Goal: Task Accomplishment & Management: Manage account settings

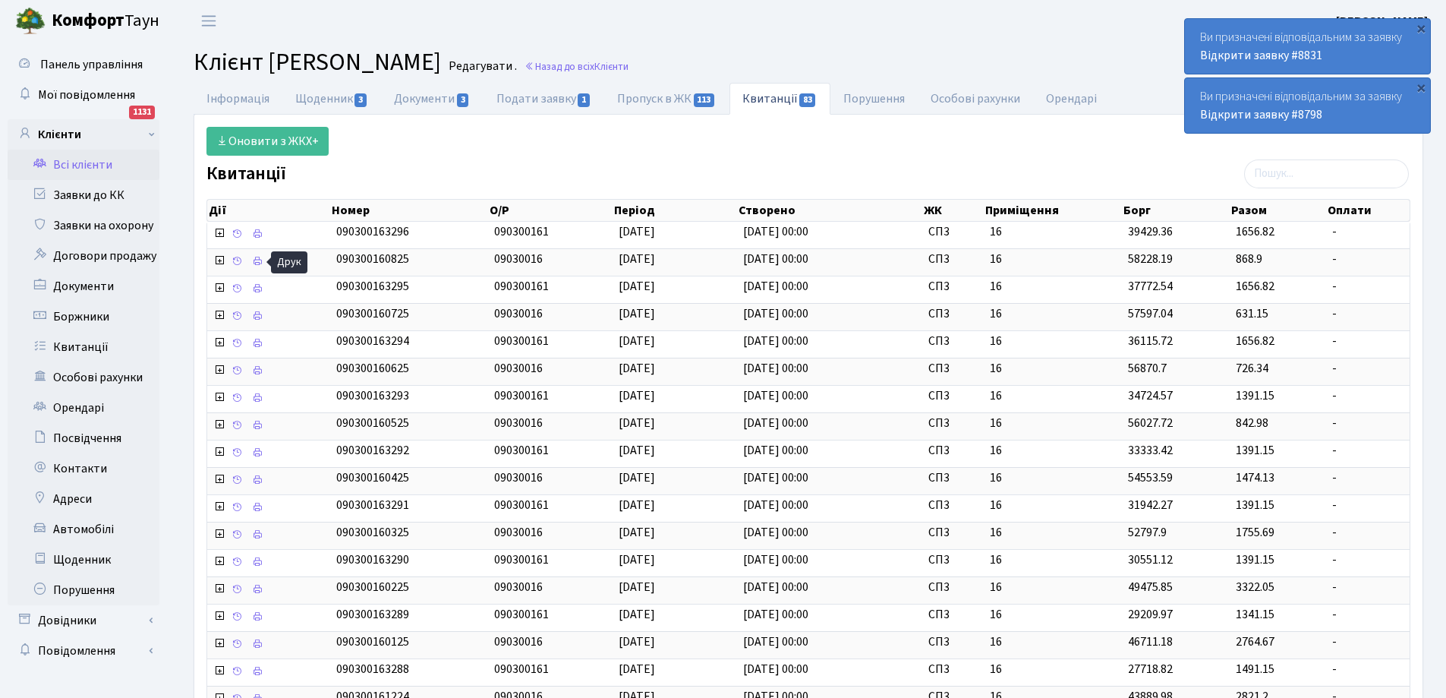
select select "25"
click at [82, 194] on link "Заявки до КК" at bounding box center [84, 195] width 152 height 30
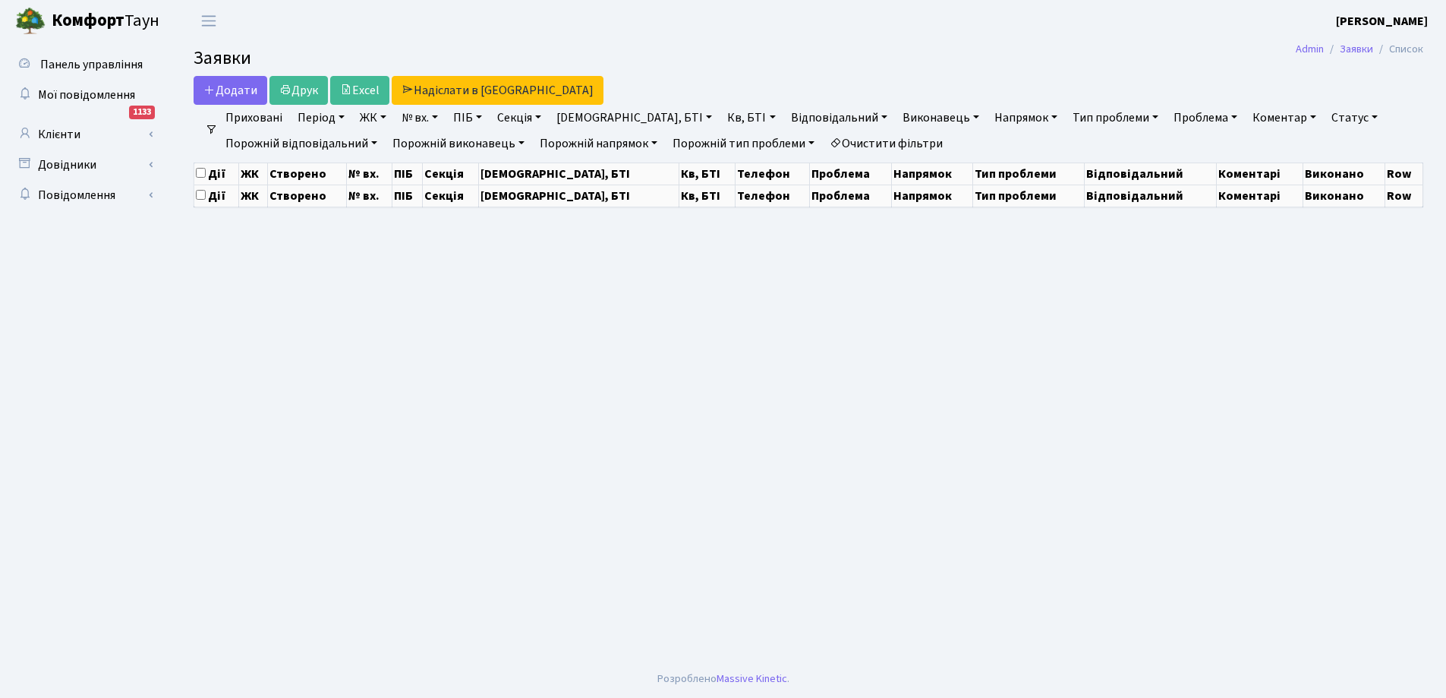
select select "25"
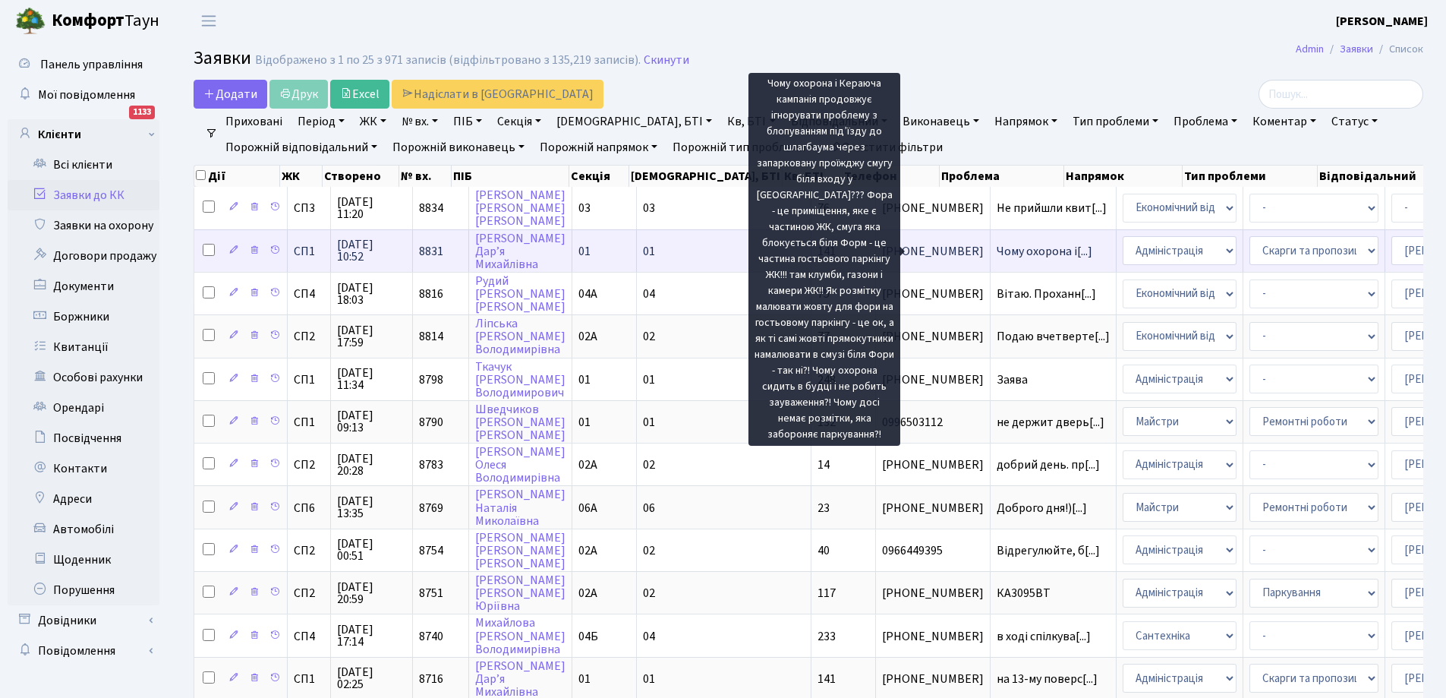
click at [997, 253] on span "Чому охорона і[...]" at bounding box center [1045, 251] width 96 height 17
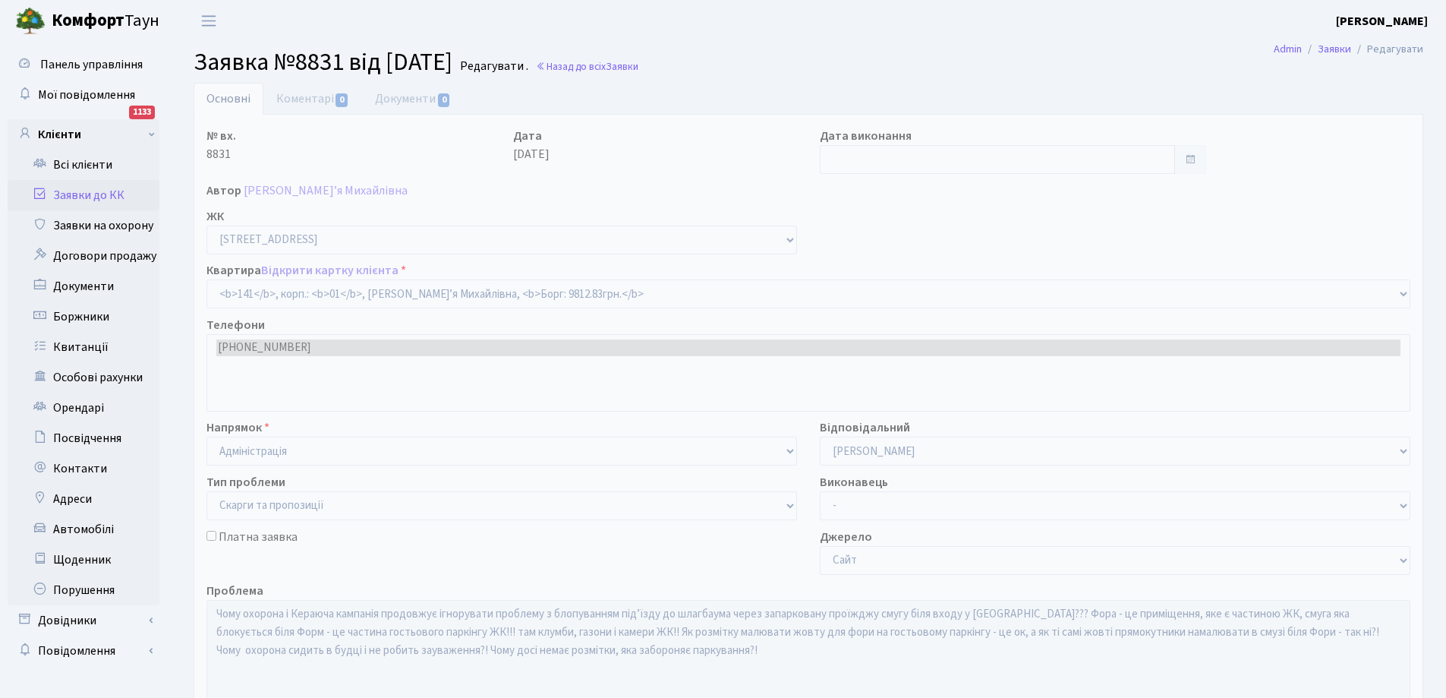
select select "20066"
select select "55"
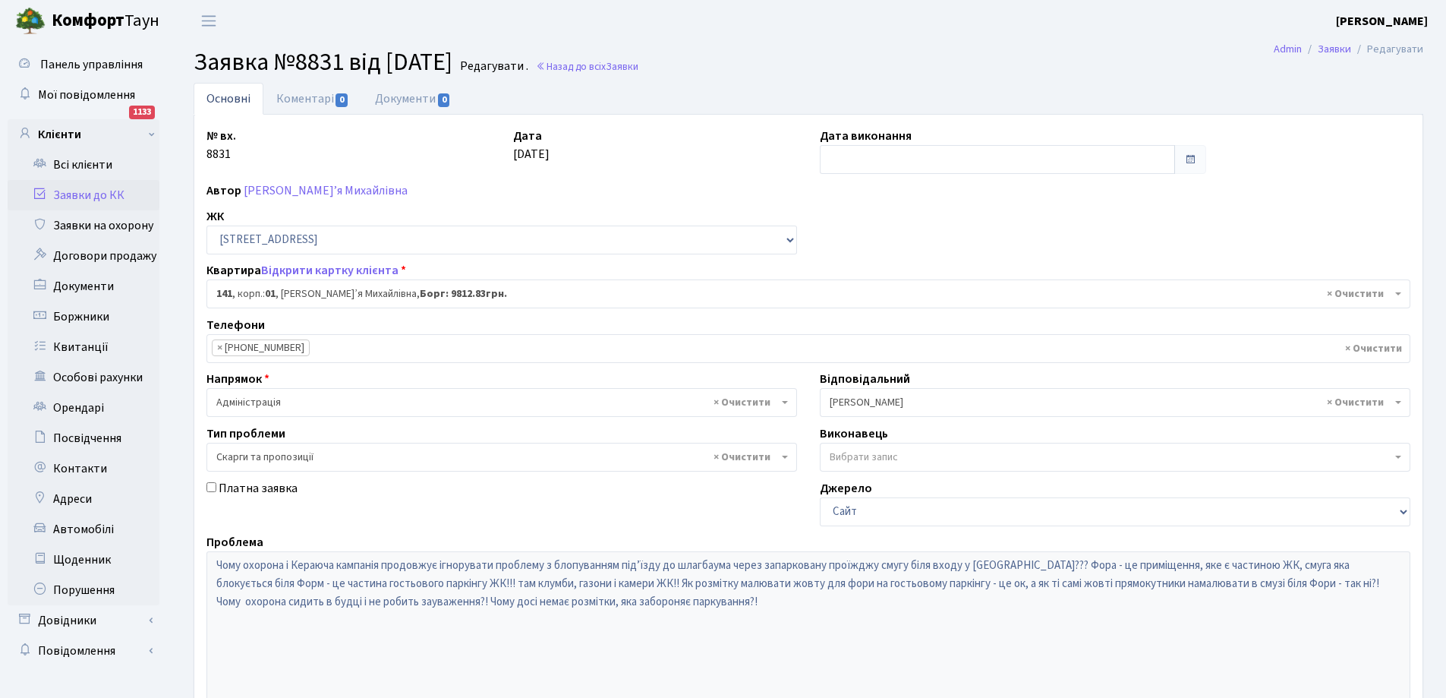
click at [75, 191] on link "Заявки до КК" at bounding box center [84, 195] width 152 height 30
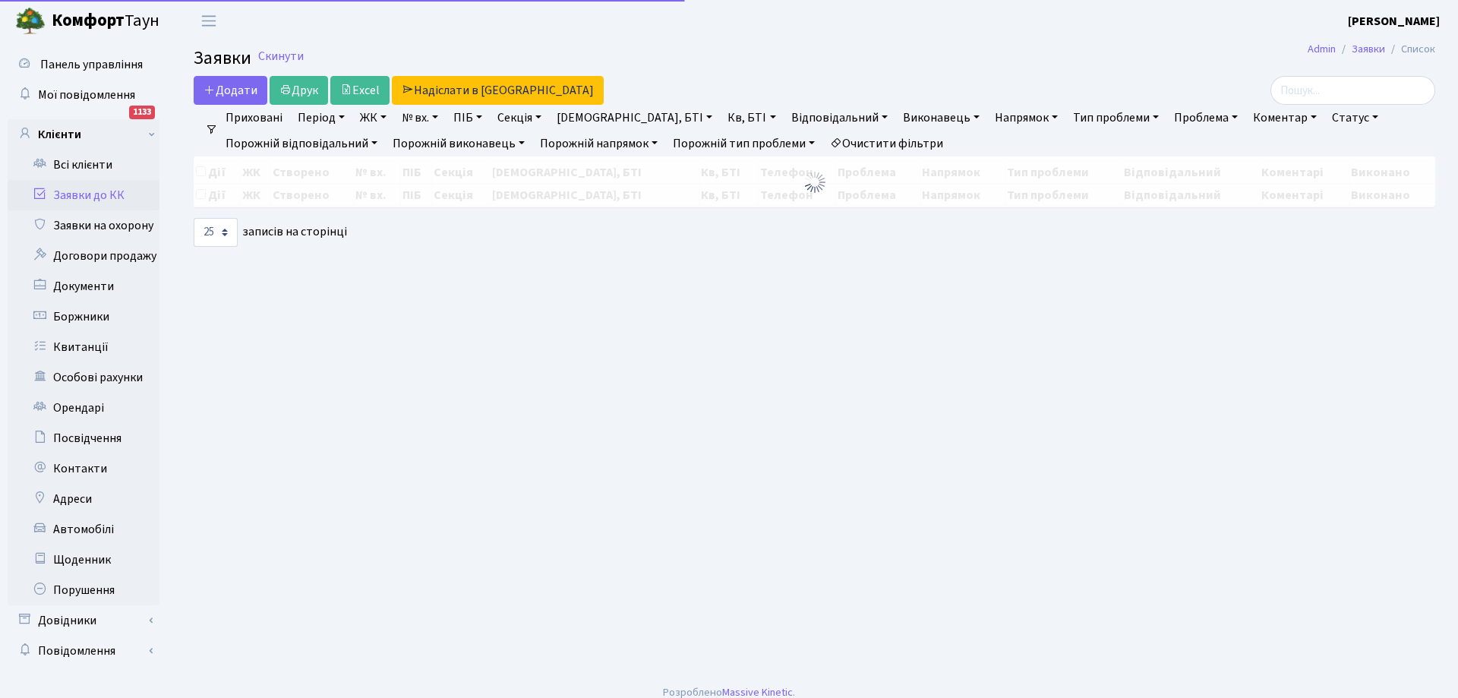
select select "25"
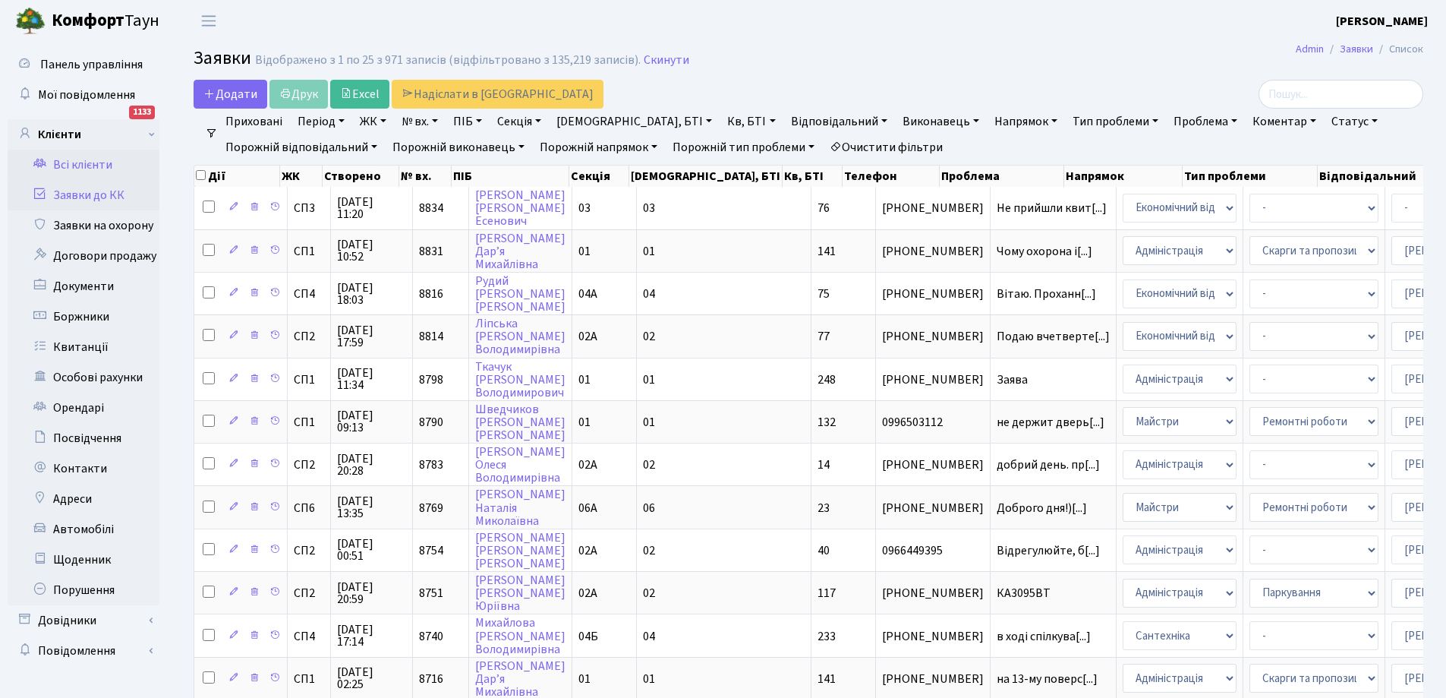
click at [65, 162] on link "Всі клієнти" at bounding box center [84, 165] width 152 height 30
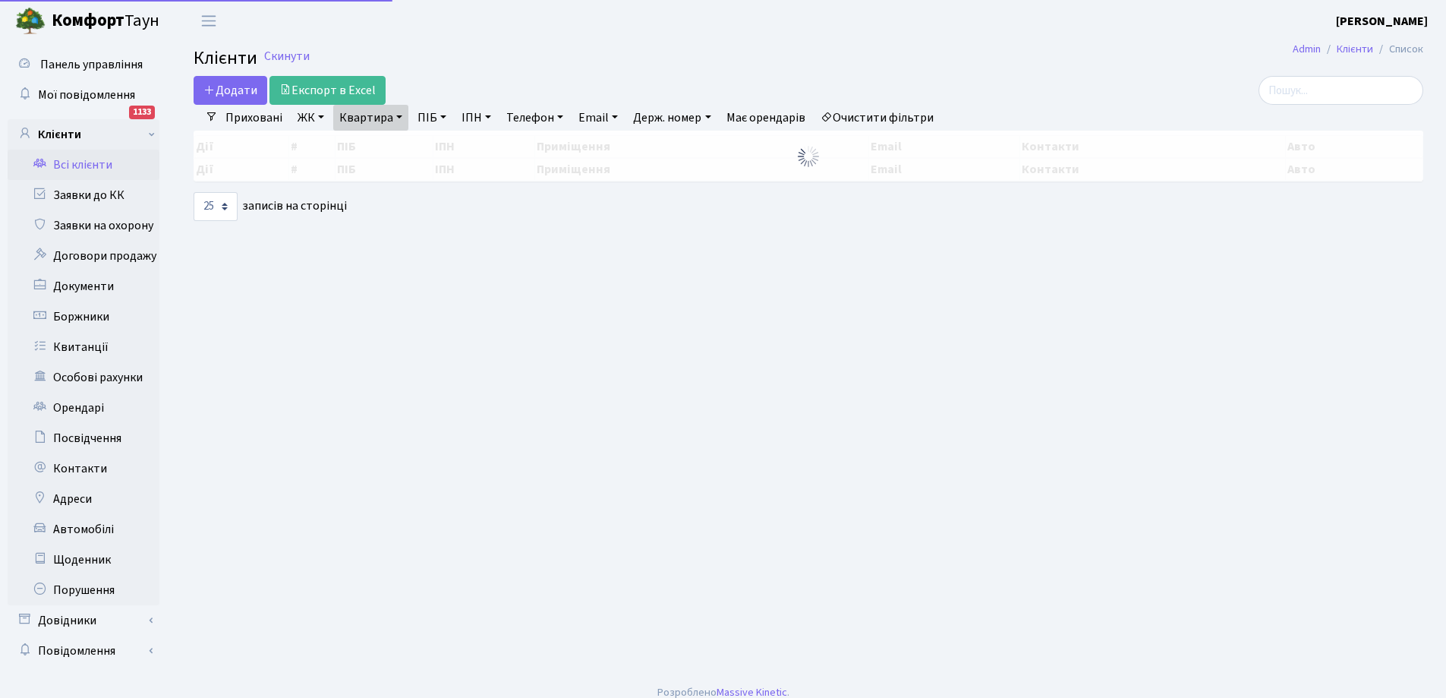
select select "25"
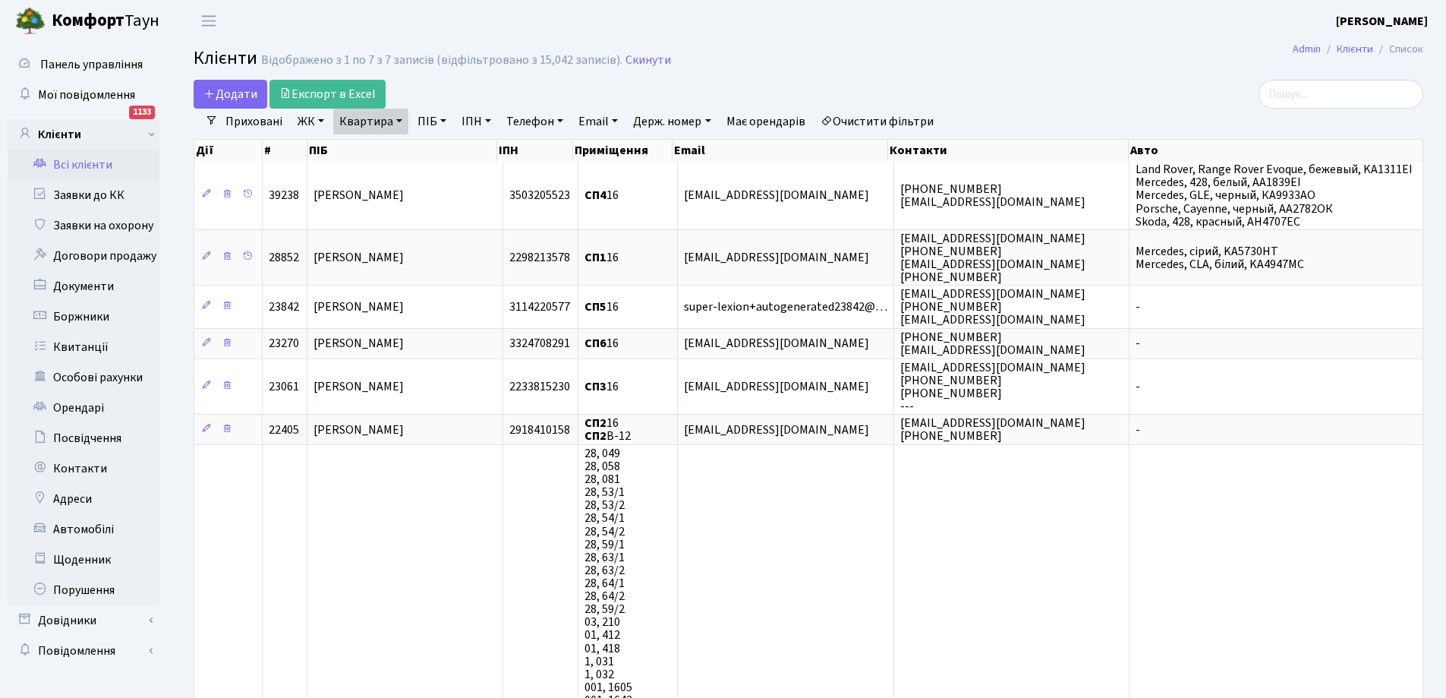
click at [394, 123] on link "Квартира" at bounding box center [370, 122] width 75 height 26
type input "6"
type input "224"
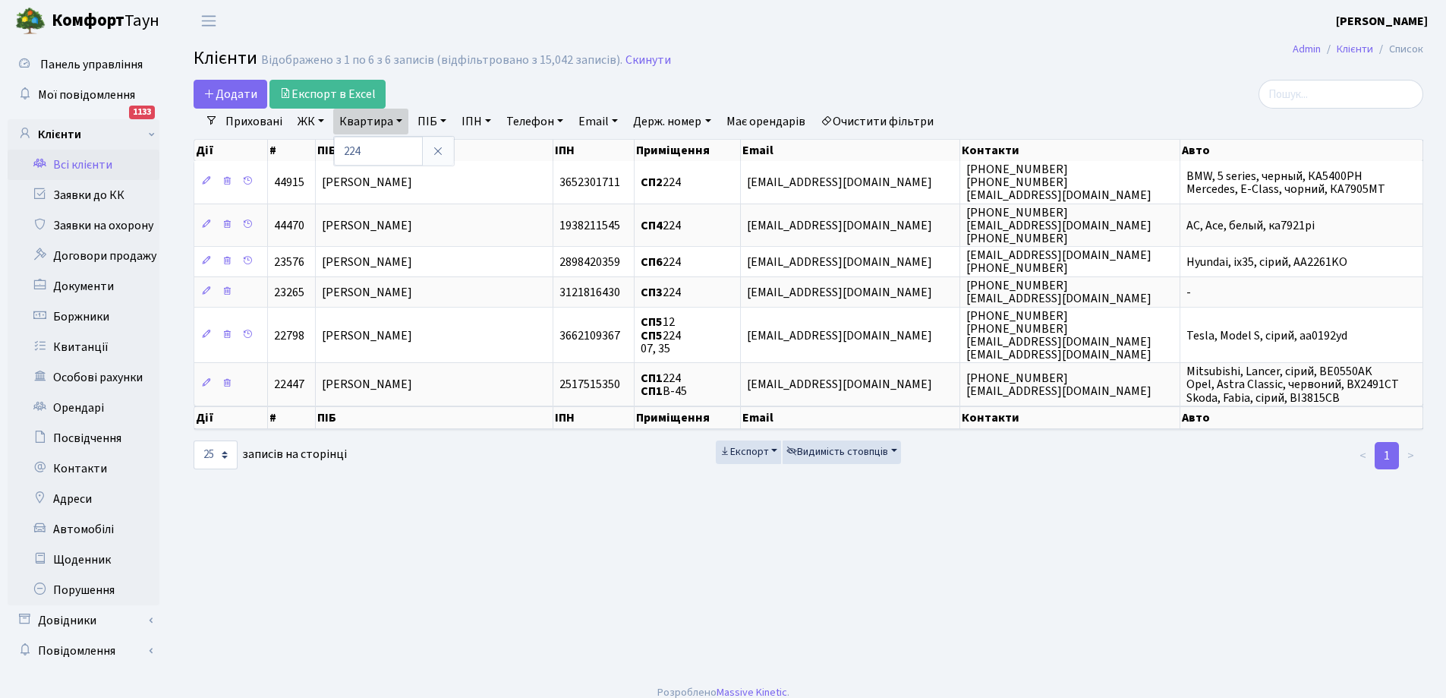
click at [317, 119] on link "ЖК" at bounding box center [311, 122] width 39 height 26
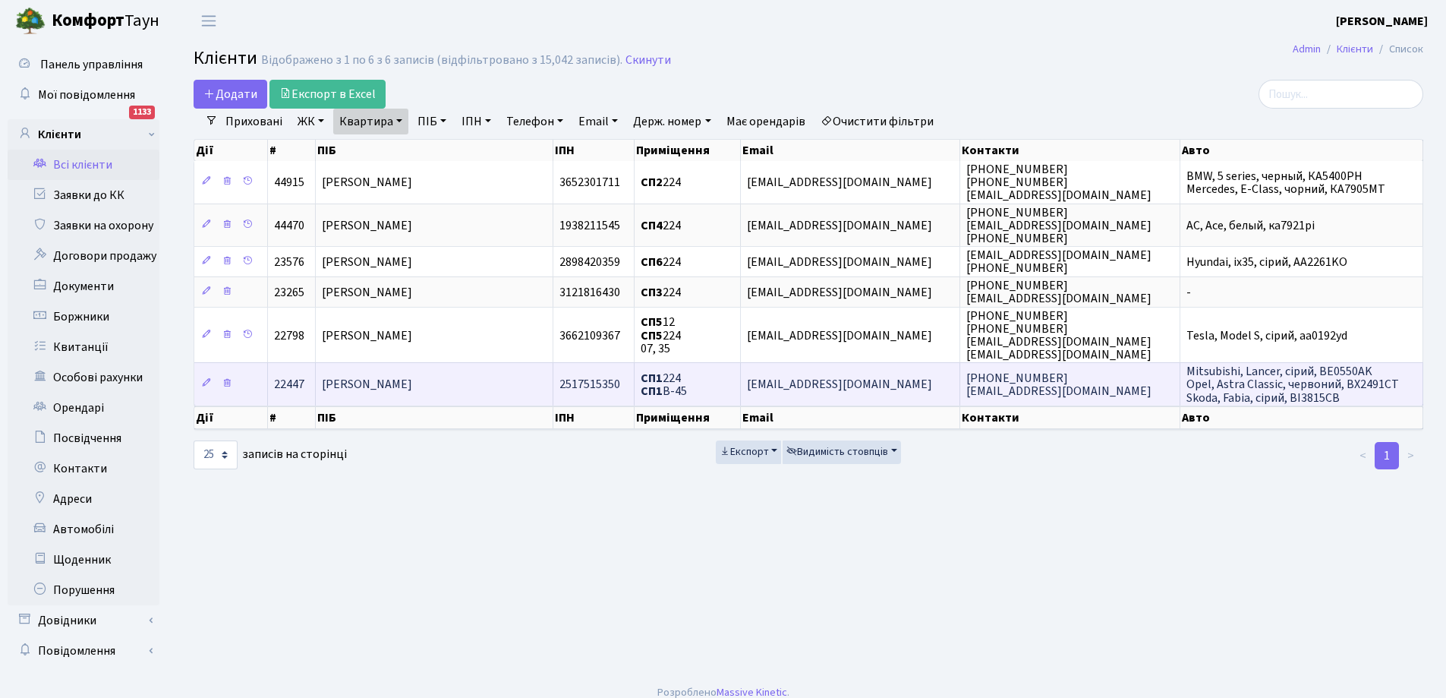
click at [398, 383] on span "[PERSON_NAME] [PERSON_NAME]" at bounding box center [367, 385] width 90 height 17
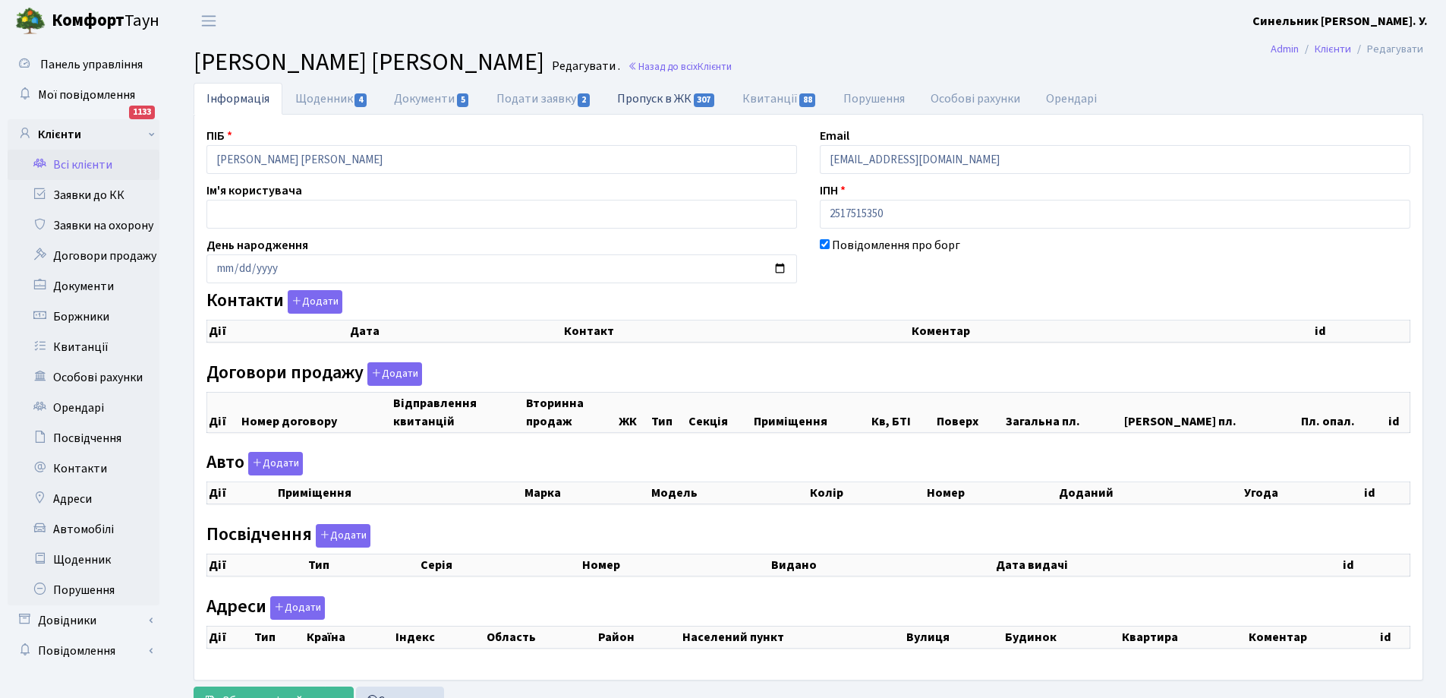
checkbox input "true"
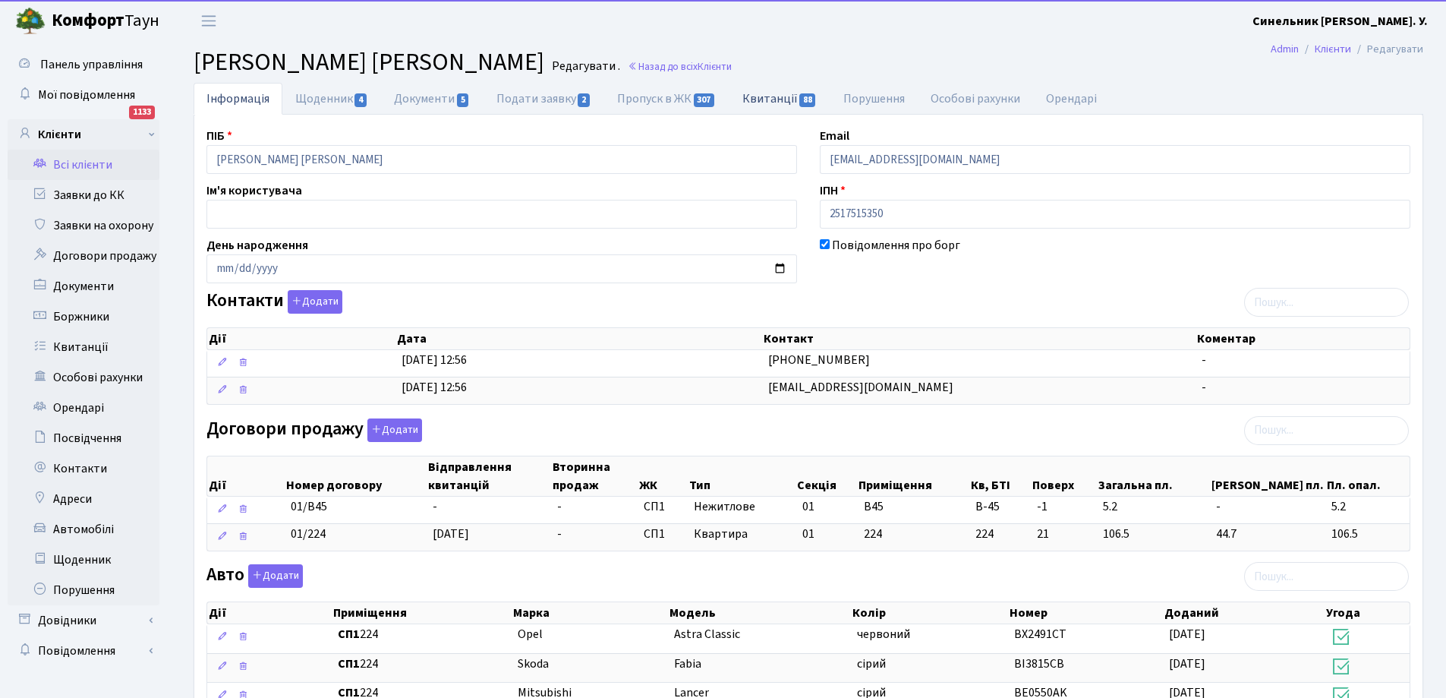
click at [774, 95] on link "Квитанції 88" at bounding box center [780, 98] width 101 height 31
select select "25"
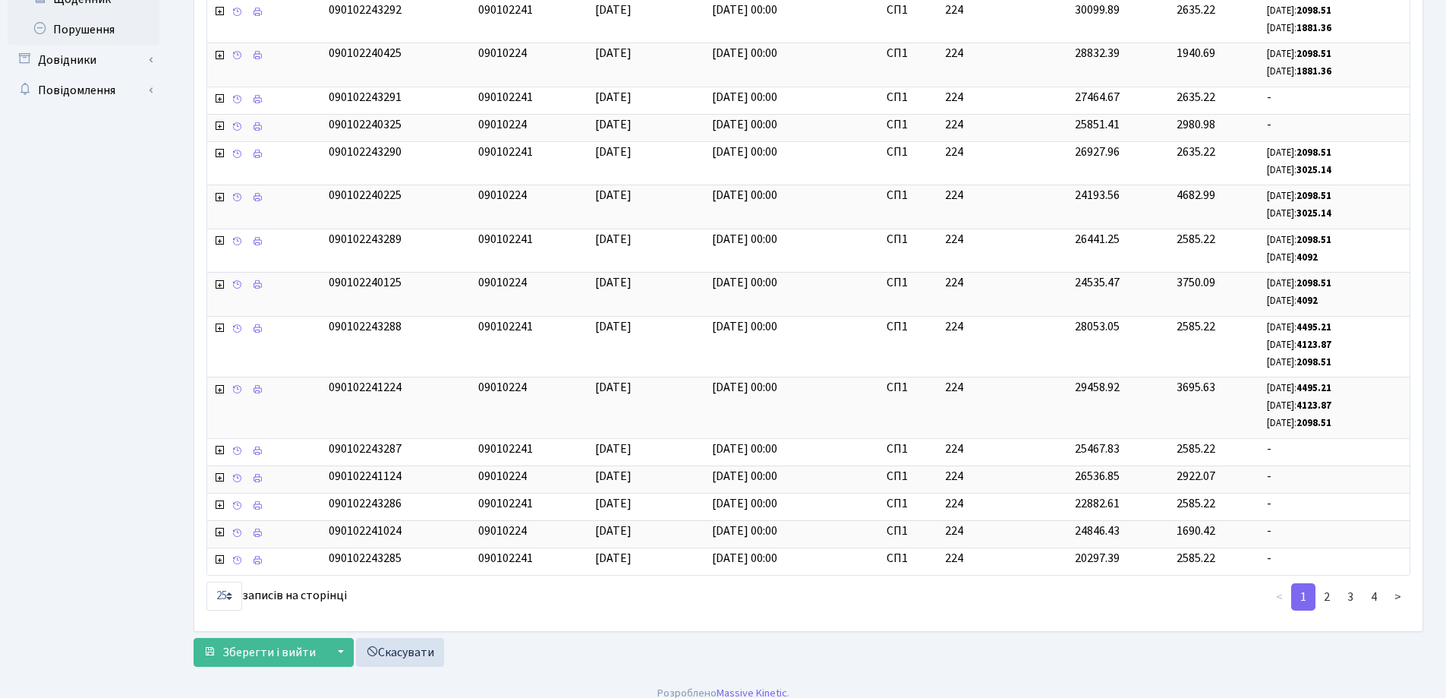
scroll to position [575, 0]
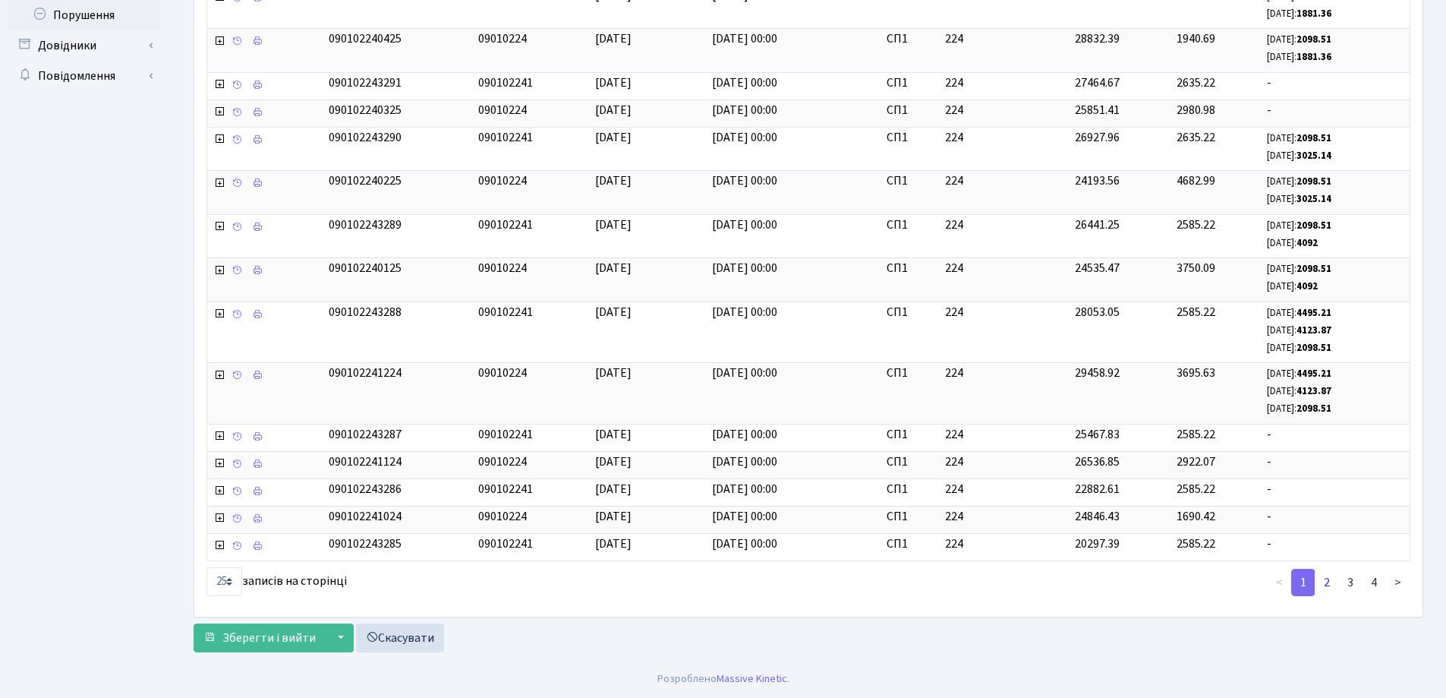
click at [1327, 582] on link "2" at bounding box center [1327, 582] width 24 height 27
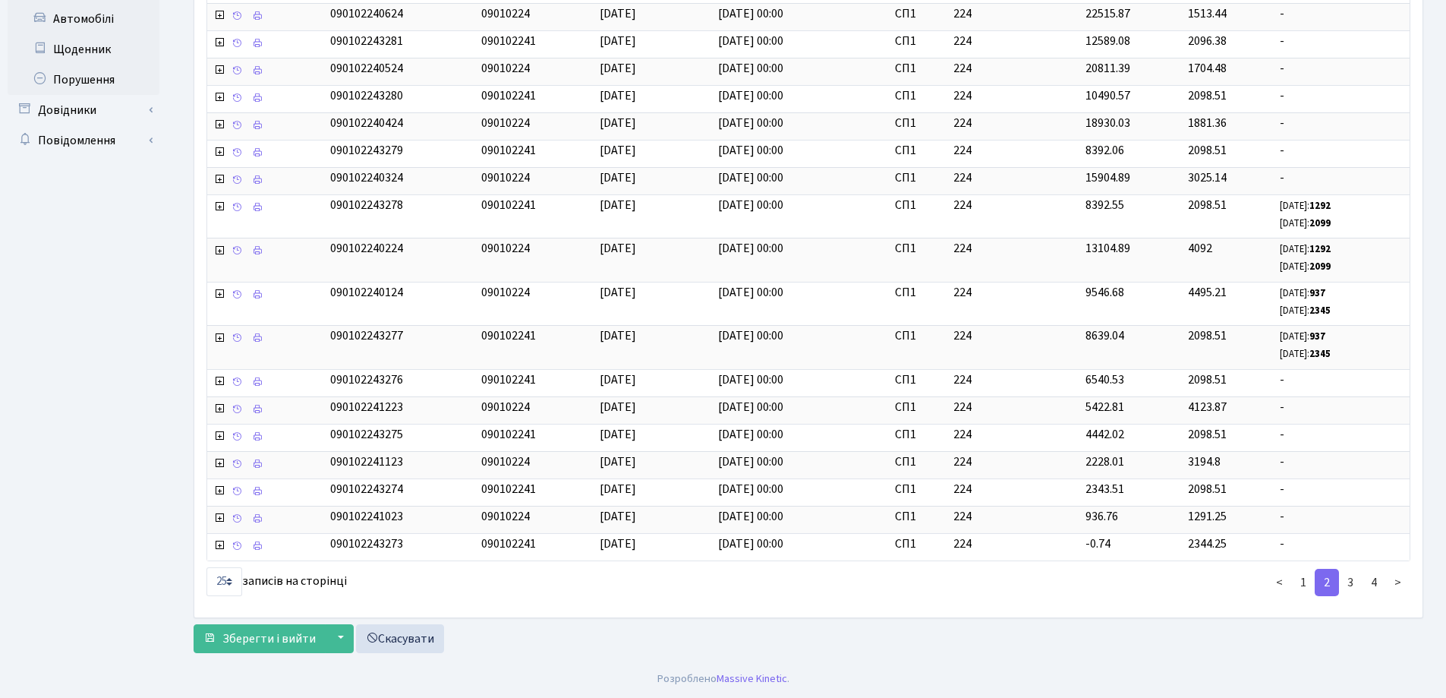
scroll to position [510, 0]
click at [1345, 582] on link "3" at bounding box center [1351, 582] width 24 height 27
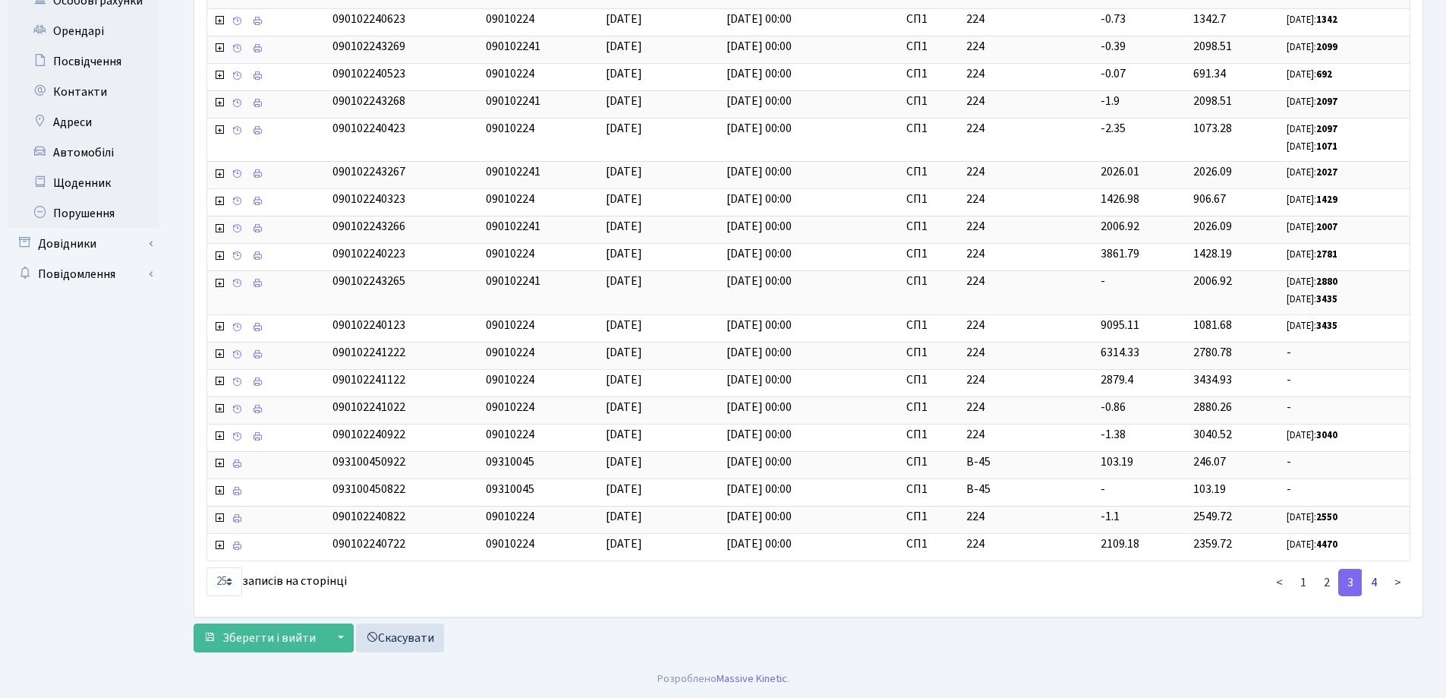
click at [1377, 583] on link "4" at bounding box center [1374, 582] width 24 height 27
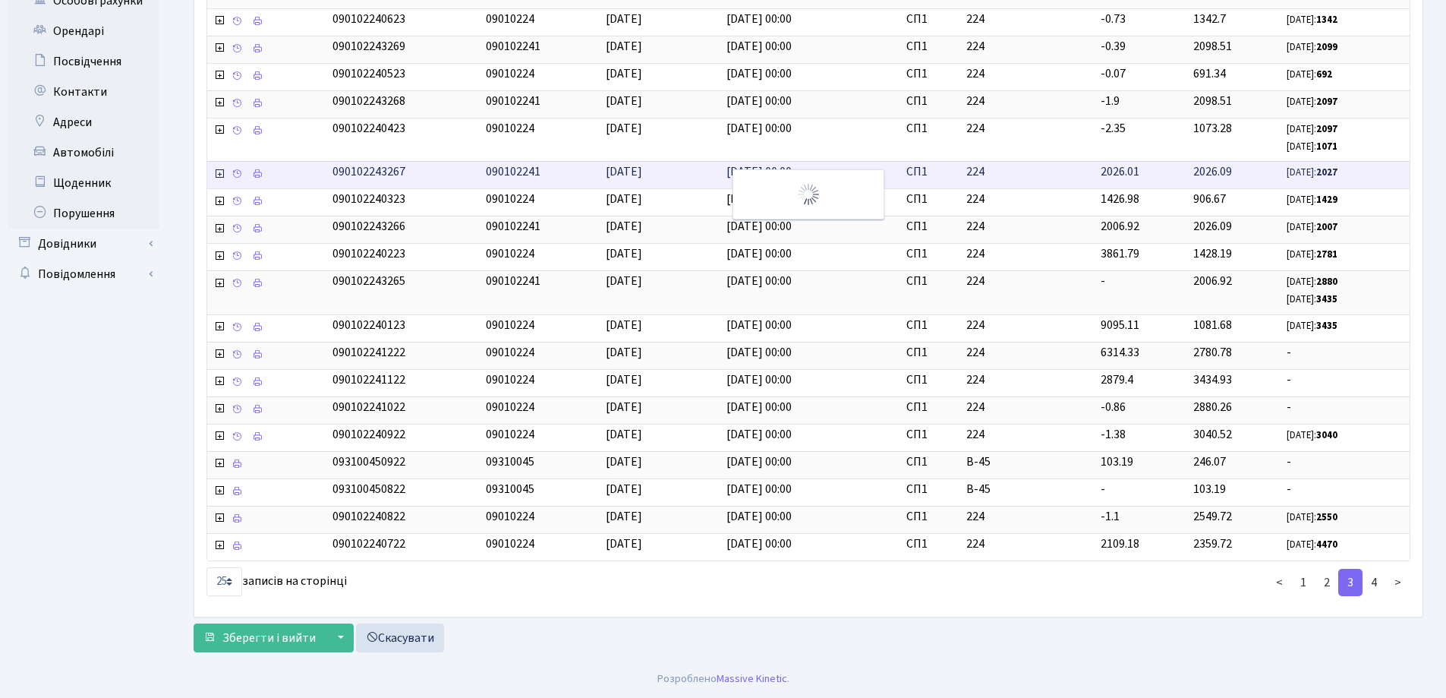
scroll to position [14, 0]
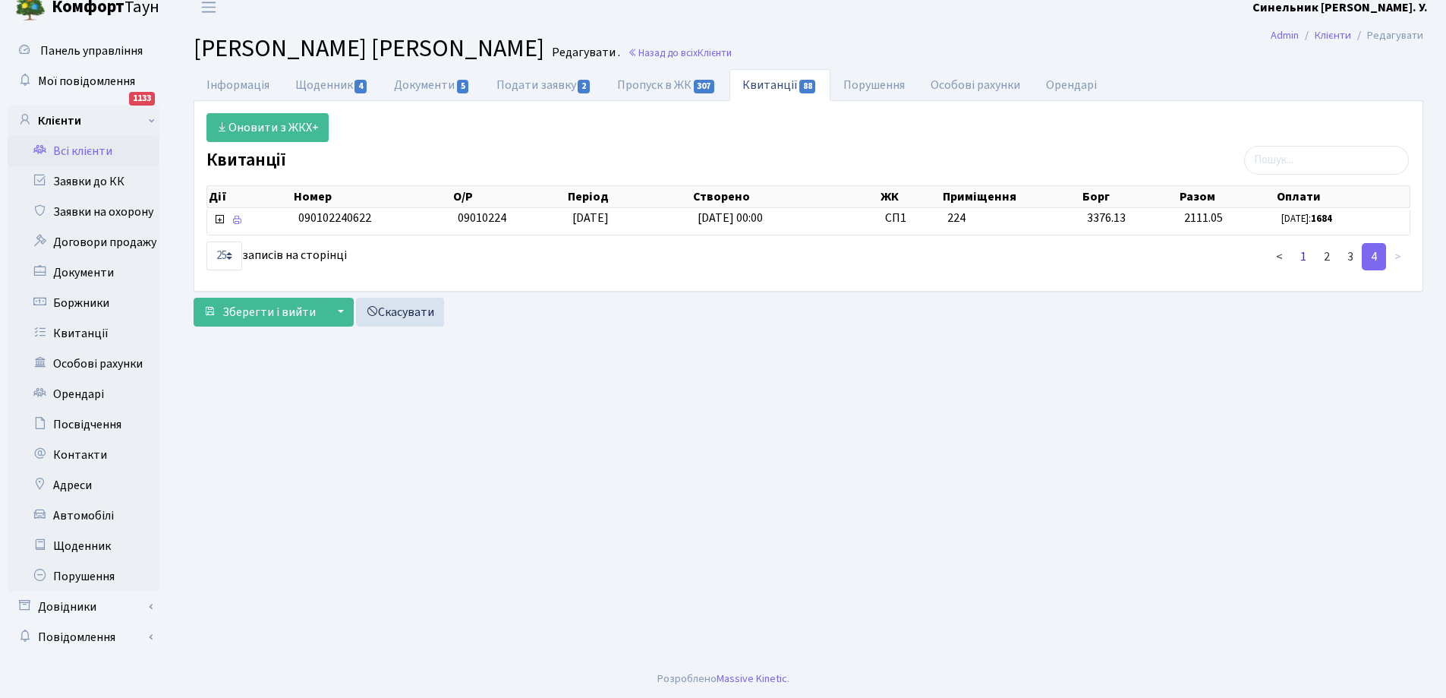
click at [1305, 257] on link "1" at bounding box center [1304, 256] width 24 height 27
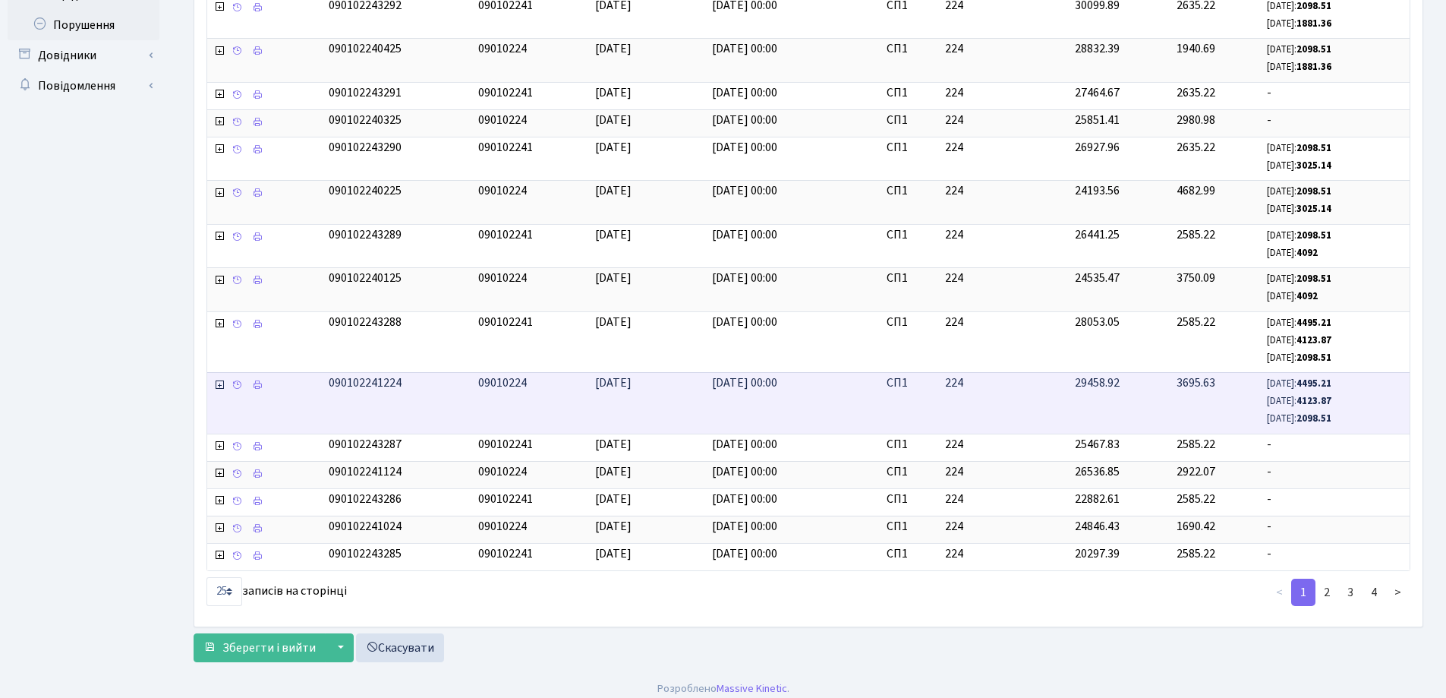
scroll to position [575, 0]
